Goal: Information Seeking & Learning: Learn about a topic

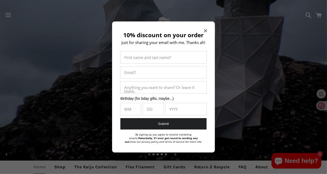
click at [207, 31] on icon "Close modal" at bounding box center [205, 30] width 3 height 3
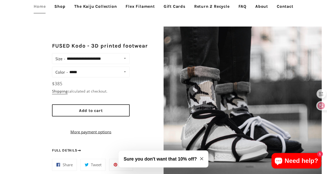
scroll to position [278, 0]
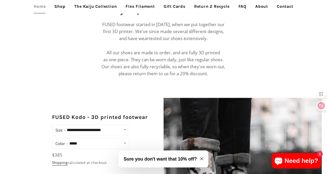
click at [58, 6] on link "Shop" at bounding box center [60, 6] width 19 height 13
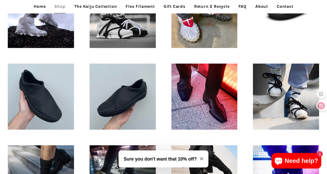
scroll to position [195, 0]
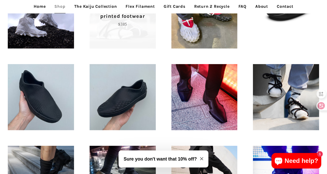
click at [101, 30] on span "FUSED Kodo - 3D printed footwear Regular price $385" at bounding box center [123, 15] width 66 height 66
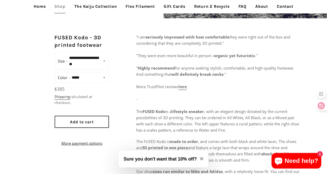
scroll to position [176, 0]
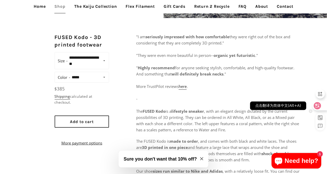
click at [318, 107] on icon at bounding box center [317, 105] width 5 height 5
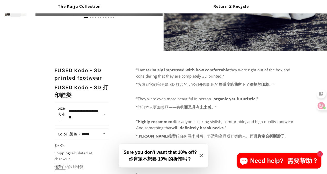
scroll to position [188, 0]
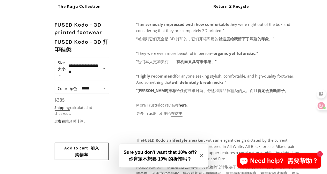
click at [176, 114] on link "在这里" at bounding box center [177, 114] width 12 height 6
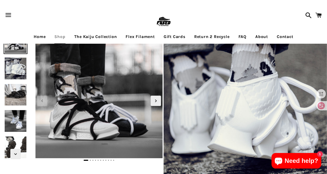
click at [49, 15] on div "Menu" at bounding box center [30, 15] width 54 height 30
click at [259, 37] on link "About" at bounding box center [262, 36] width 20 height 13
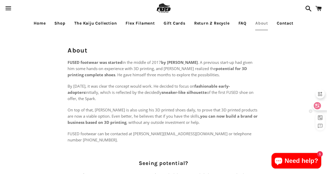
click at [318, 105] on icon at bounding box center [318, 106] width 4 height 4
